Goal: Task Accomplishment & Management: Use online tool/utility

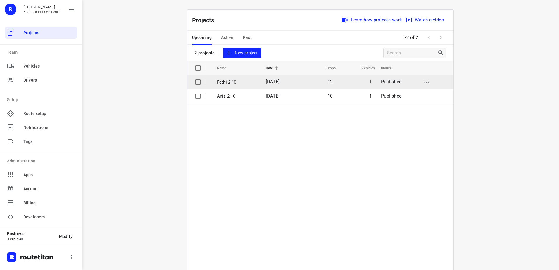
click at [280, 83] on span "[DATE]" at bounding box center [273, 82] width 14 height 6
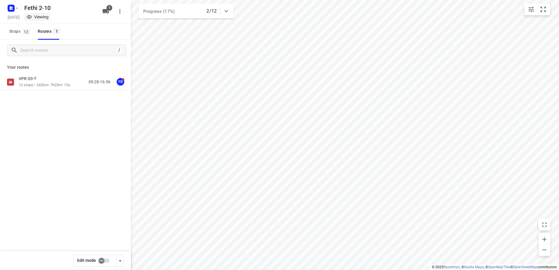
click at [41, 84] on p "12 stops • 242km • 7h25m • 12u" at bounding box center [44, 85] width 51 height 6
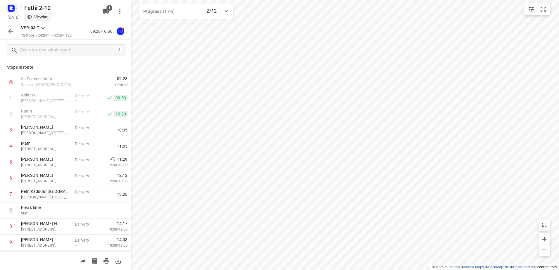
click at [14, 7] on rect "button" at bounding box center [11, 8] width 7 height 7
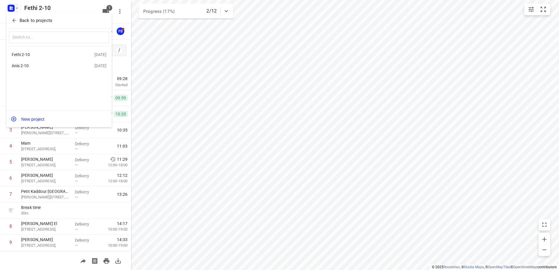
click at [32, 65] on div "Anis 2-10" at bounding box center [45, 65] width 67 height 5
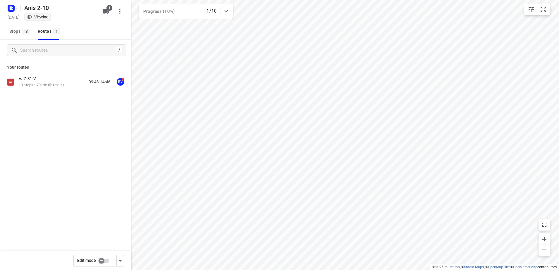
click at [43, 77] on div "VJZ-31-V" at bounding box center [41, 79] width 45 height 6
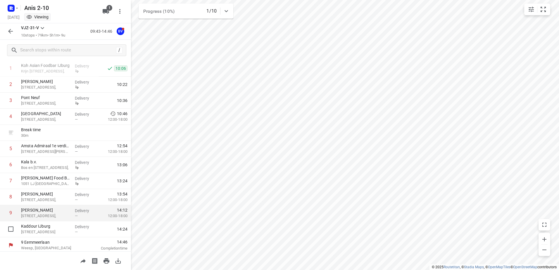
scroll to position [32, 0]
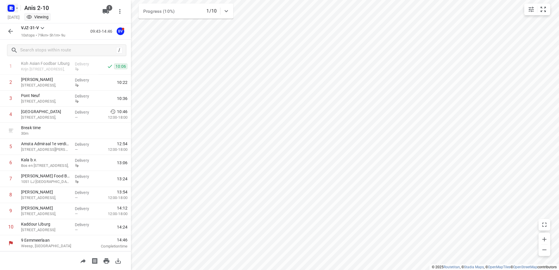
click at [11, 8] on icon "button" at bounding box center [10, 8] width 1 height 1
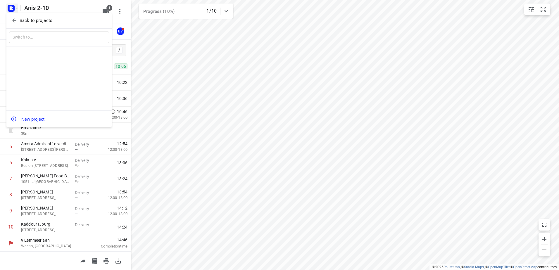
click at [24, 15] on div "Back to projects" at bounding box center [58, 21] width 105 height 16
click at [13, 8] on div at bounding box center [279, 135] width 559 height 270
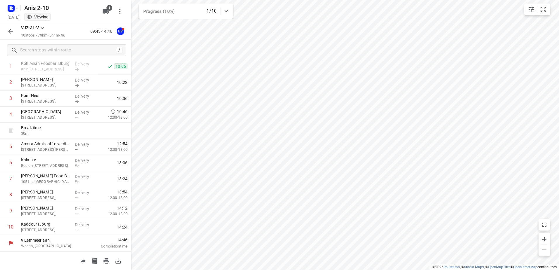
click at [16, 33] on button "button" at bounding box center [11, 31] width 12 height 12
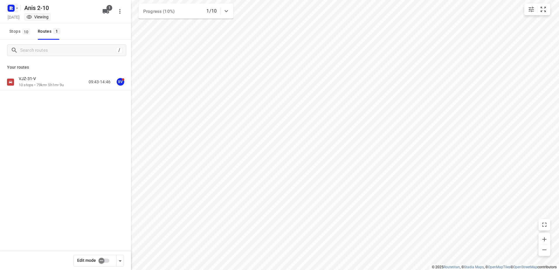
click at [19, 7] on icon "button" at bounding box center [17, 8] width 5 height 5
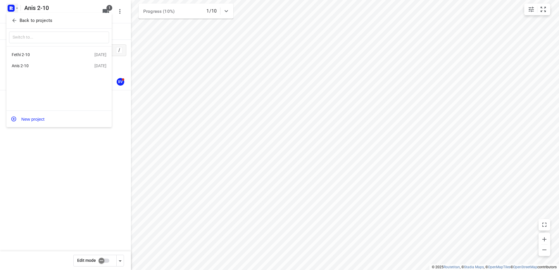
click at [52, 58] on div "Fethi 2-10" at bounding box center [53, 54] width 83 height 7
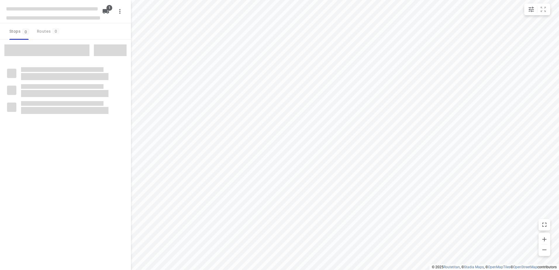
type input "distance"
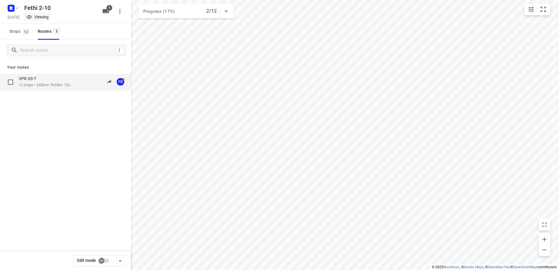
click at [33, 77] on p "VPR-03-T" at bounding box center [29, 78] width 21 height 5
